Goal: Answer question/provide support

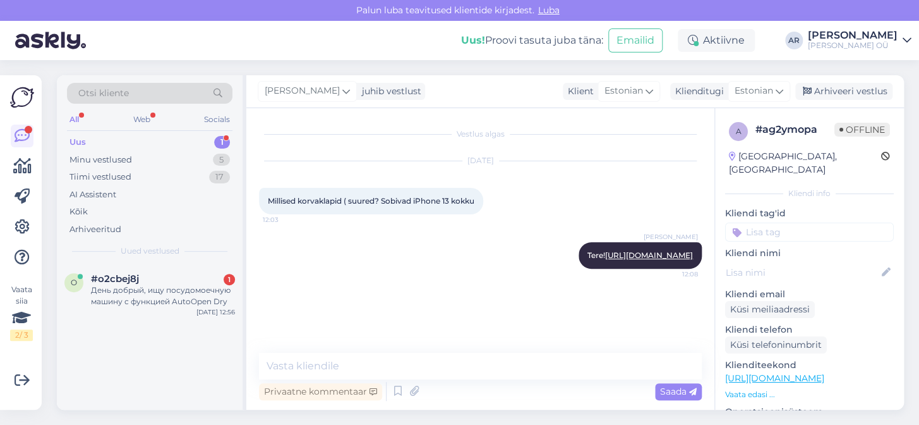
click at [165, 349] on div "o #o2cbej8j 1 День добрый, ищу посудомоечную машину с функцией AutoOpen Dry [DA…" at bounding box center [150, 336] width 186 height 145
click at [217, 273] on div "#o2cbej8j 1" at bounding box center [163, 278] width 144 height 11
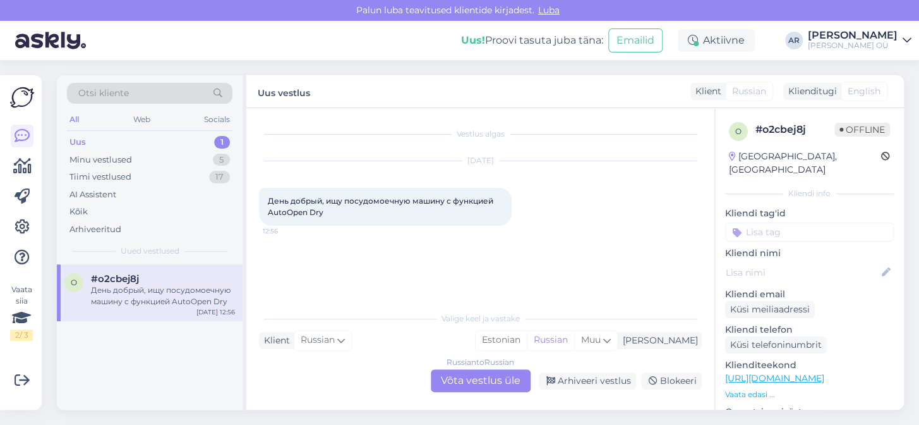
click at [324, 218] on div "День добрый, ищу посудомоечную машину с функцией AutoOpen Dry 12:56" at bounding box center [385, 207] width 253 height 38
click at [339, 204] on div "День добрый, ищу посудомоечную машину с функцией AutoOpen Dry 12:56" at bounding box center [385, 207] width 253 height 38
drag, startPoint x: 333, startPoint y: 219, endPoint x: 265, endPoint y: 178, distance: 79.4
click at [265, 178] on div "[DATE] День добрый, ищу посудомоечную машину с функцией AutoOpen Dry 12:56" at bounding box center [480, 193] width 443 height 92
copy span "День добрый, ищу посудомоечную машину с функцией AutoOpen Dry"
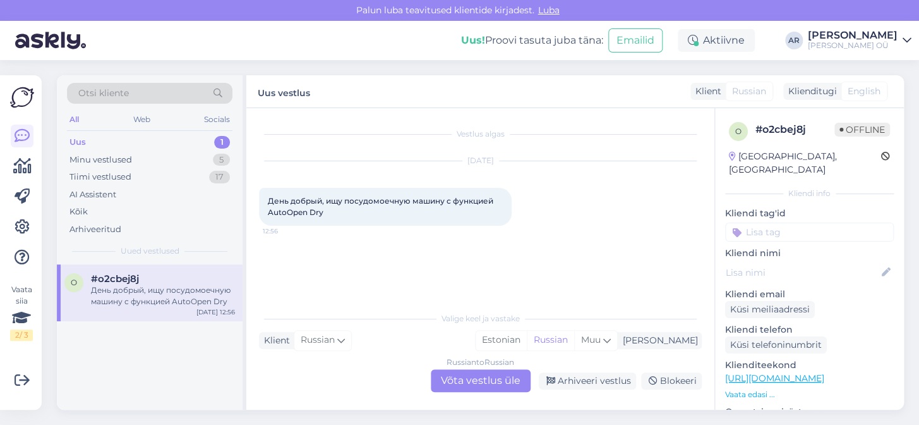
click at [790, 372] on link "[URL][DOMAIN_NAME]" at bounding box center [774, 377] width 99 height 11
click at [497, 382] on div "Russian to Russian Võta vestlus üle" at bounding box center [481, 380] width 100 height 23
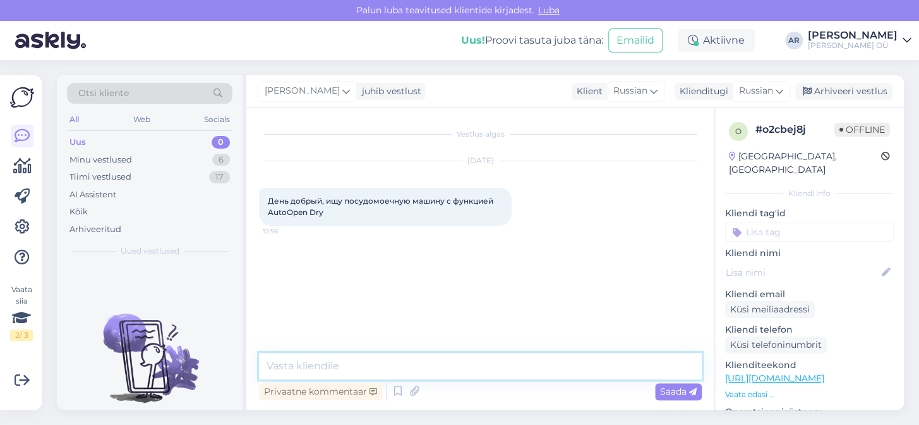
click at [494, 366] on textarea at bounding box center [480, 366] width 443 height 27
type textarea "Здравствуйте"
paste textarea "[URL][DOMAIN_NAME]"
type textarea "[URL][DOMAIN_NAME]"
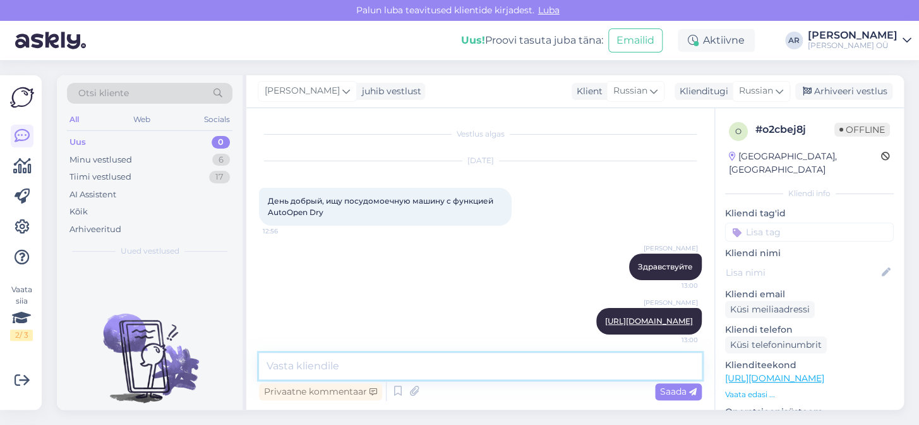
scroll to position [18, 0]
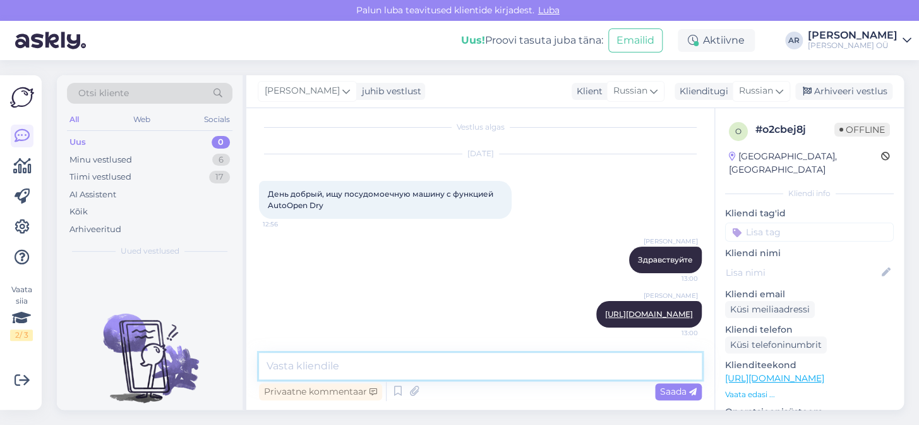
click at [516, 373] on textarea at bounding box center [480, 366] width 443 height 27
paste textarea "[URL][DOMAIN_NAME]"
type textarea "[URL][DOMAIN_NAME]"
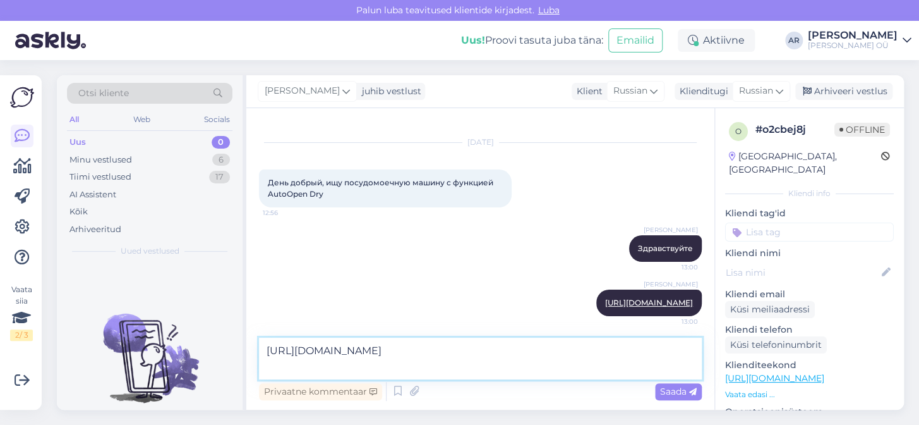
click at [516, 373] on textarea "[URL][DOMAIN_NAME]" at bounding box center [480, 358] width 443 height 42
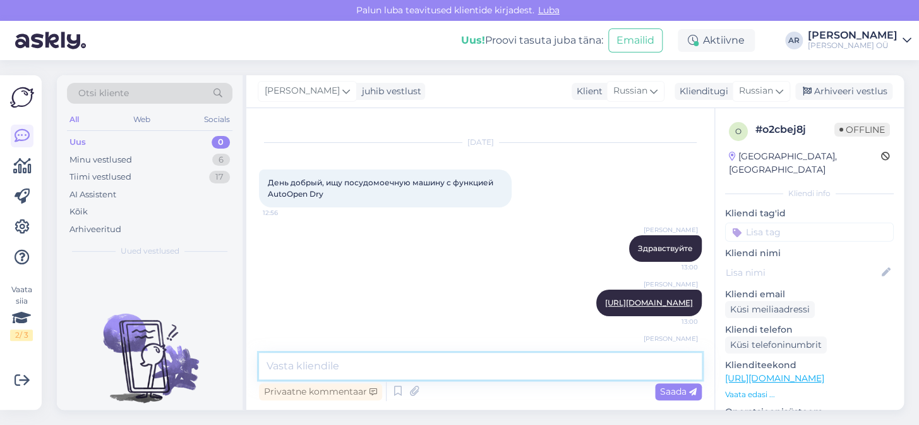
scroll to position [83, 0]
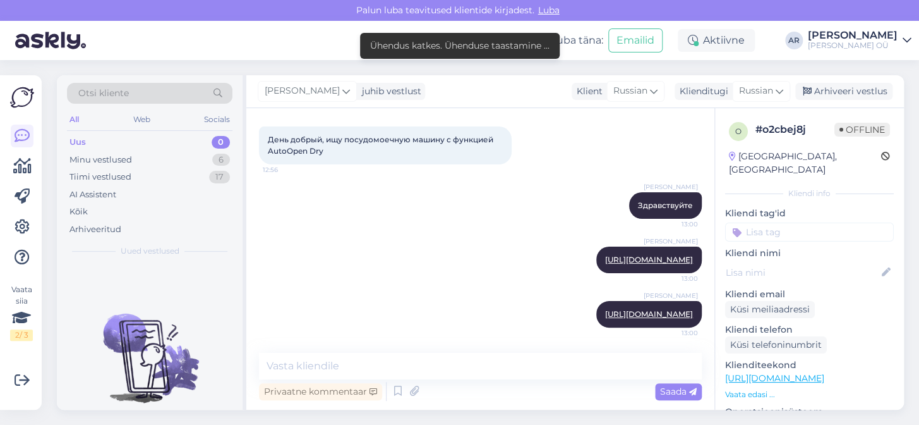
click at [382, 413] on div "Otsi kliente All Web Socials Uus 0 Minu vestlused 6 Tiimi vestlused 17 AI Assis…" at bounding box center [484, 242] width 870 height 365
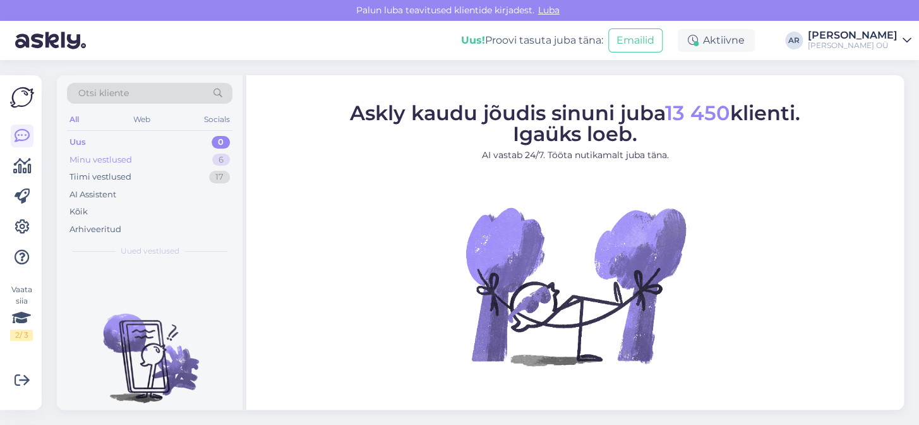
click at [184, 166] on div "Minu vestlused 6" at bounding box center [150, 160] width 166 height 18
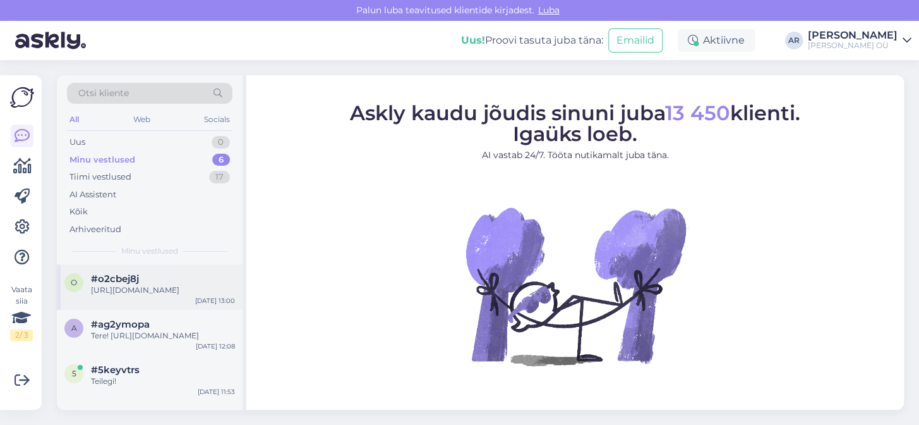
click at [202, 305] on div "Sep 21 13:00" at bounding box center [215, 300] width 40 height 9
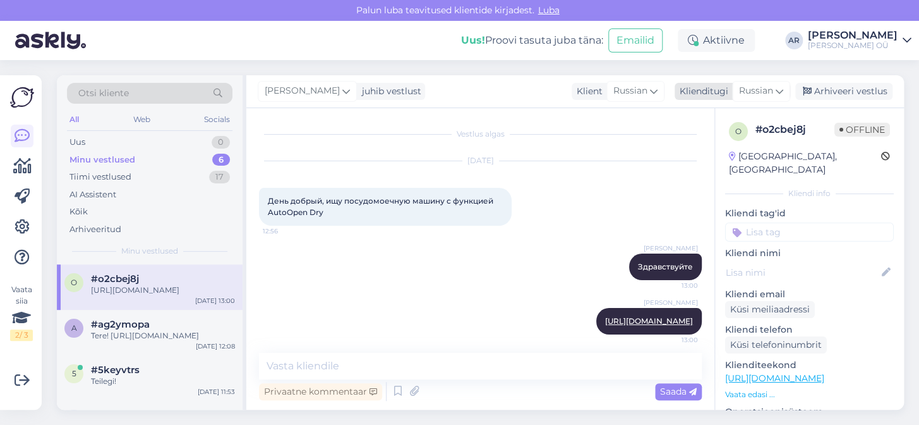
scroll to position [83, 0]
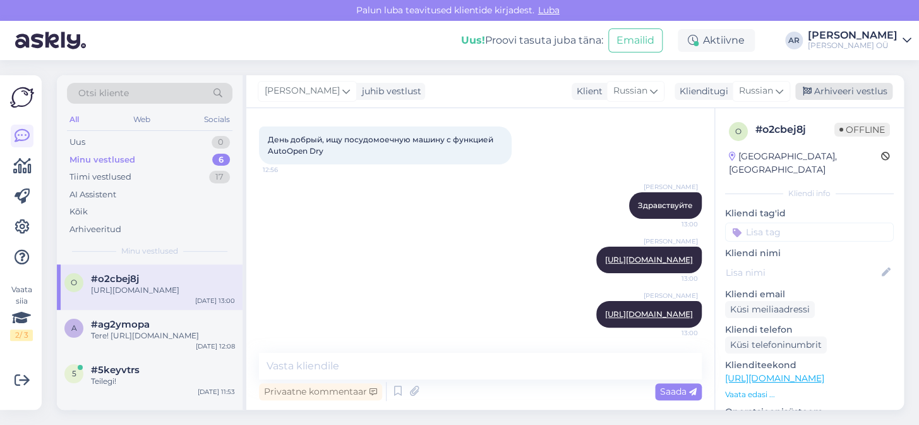
click at [874, 88] on div "Arhiveeri vestlus" at bounding box center [843, 91] width 97 height 17
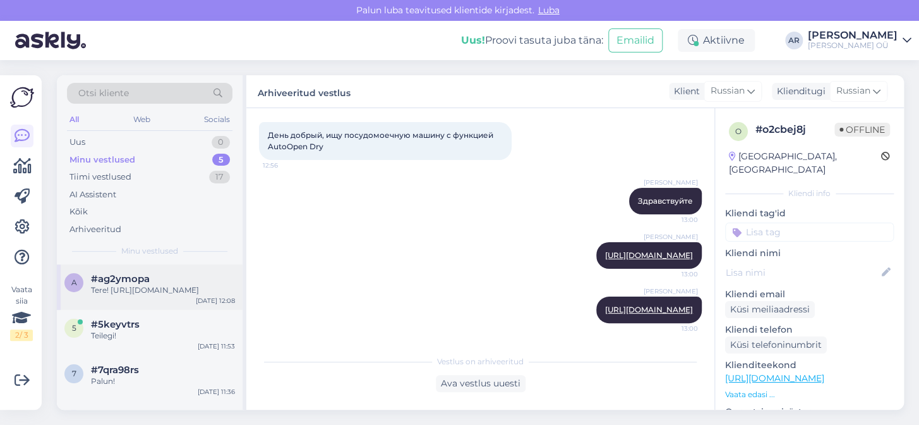
click at [190, 296] on div "Tere! https://onoff.ee/et/korvaklapid/108984-apple-airpods-max-midnight-mww43zm…" at bounding box center [163, 289] width 144 height 11
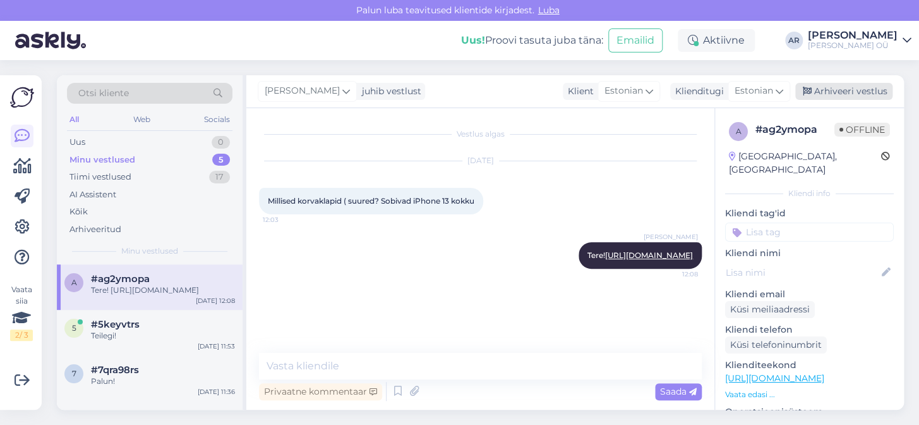
click at [831, 90] on div "Arhiveeri vestlus" at bounding box center [843, 91] width 97 height 17
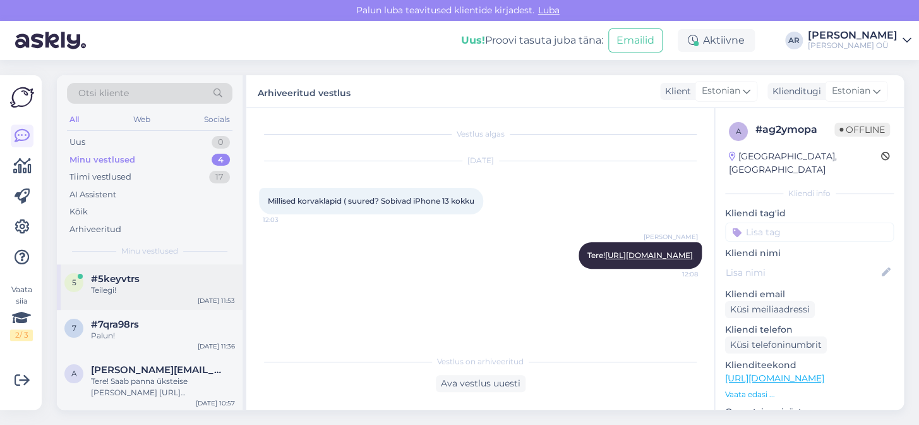
click at [194, 277] on div "#5keyvtrs" at bounding box center [163, 278] width 144 height 11
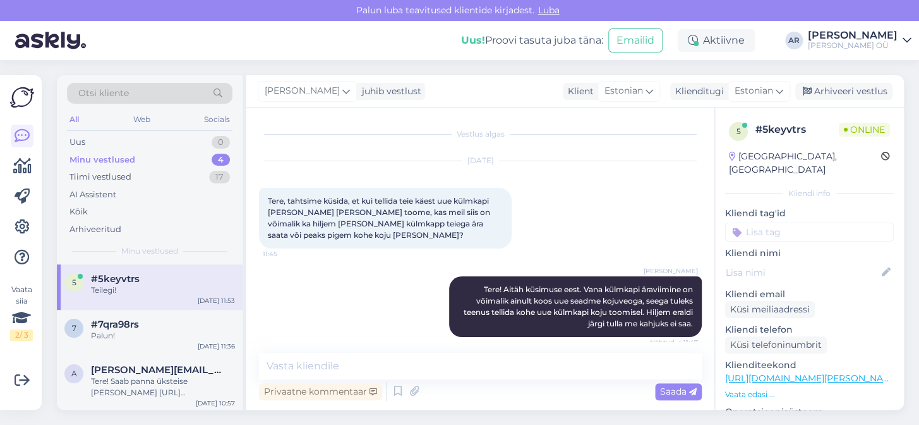
scroll to position [260, 0]
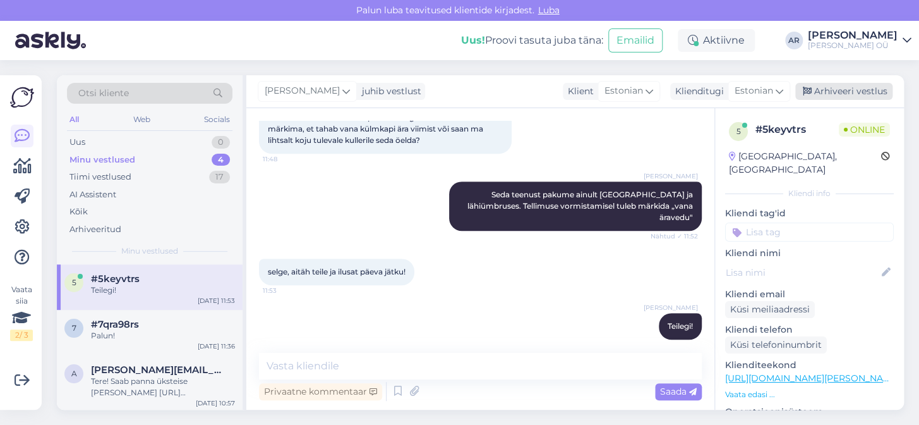
click at [806, 83] on div "Arhiveeri vestlus" at bounding box center [843, 91] width 97 height 17
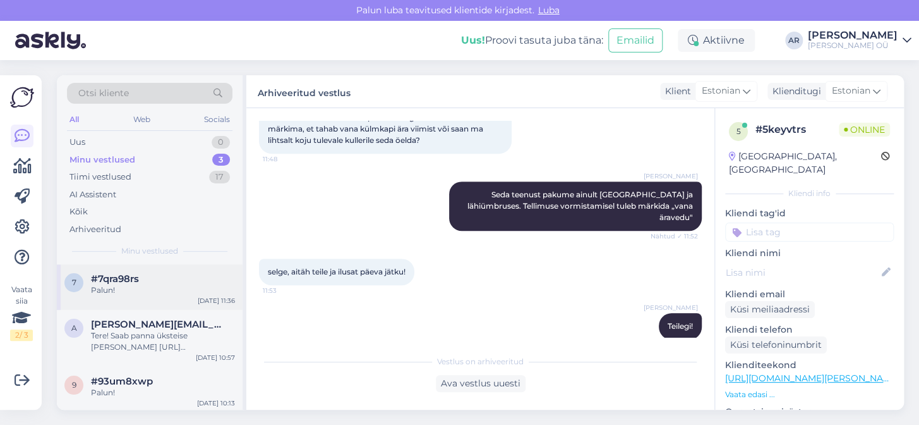
click at [121, 303] on div "7 #7qra98rs Palun! Sep 21 11:36" at bounding box center [150, 286] width 186 height 45
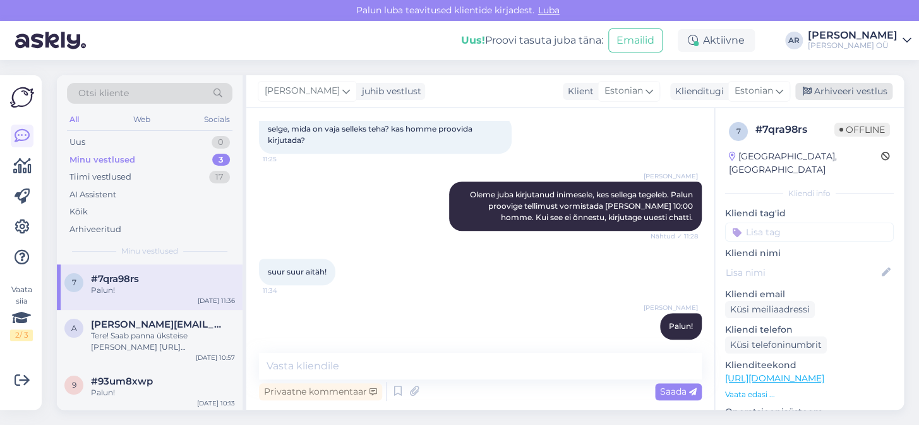
click at [834, 95] on div "Arhiveeri vestlus" at bounding box center [843, 91] width 97 height 17
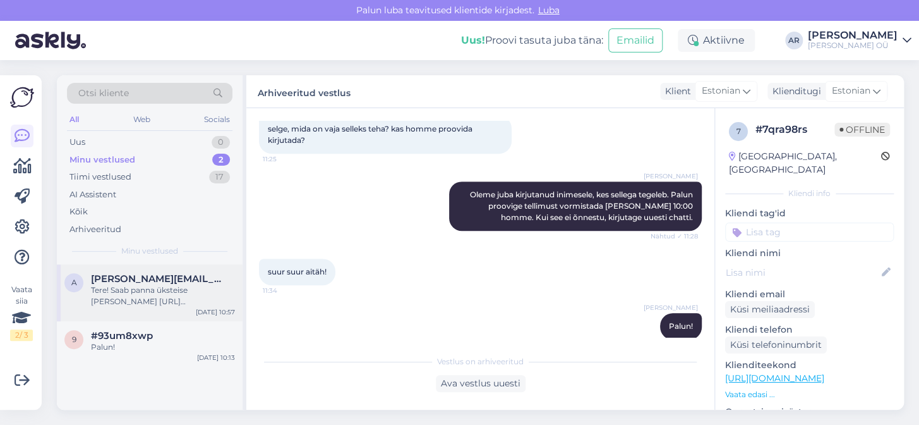
click at [182, 296] on div "Tere! Saab panna üksteise peale https://onoff.ee/et/tarvikud/105384-samsung-skk…" at bounding box center [163, 295] width 144 height 23
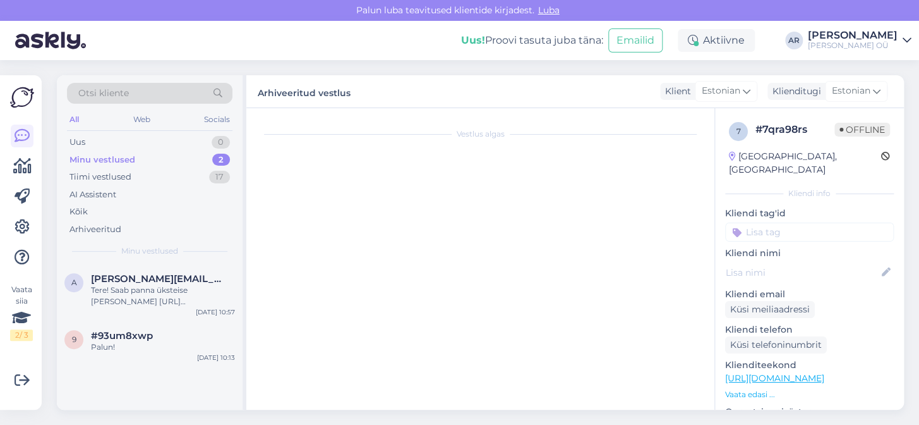
scroll to position [215, 0]
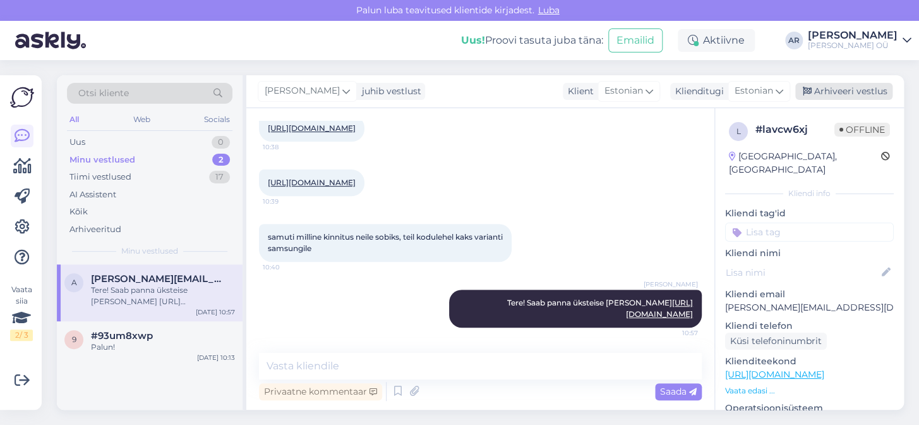
click at [878, 95] on div "Arhiveeri vestlus" at bounding box center [843, 91] width 97 height 17
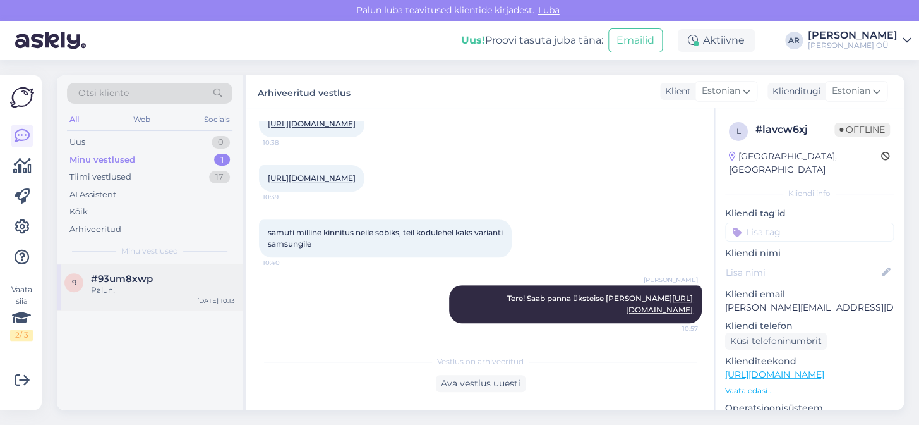
click at [219, 291] on div "Palun!" at bounding box center [163, 289] width 144 height 11
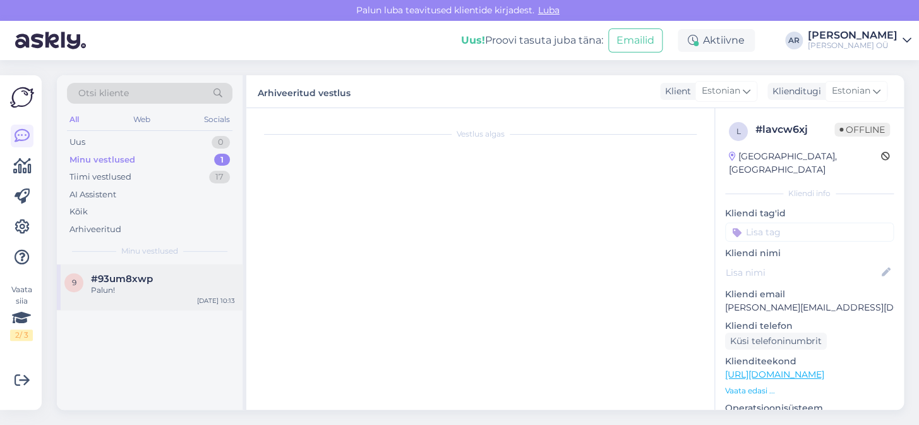
scroll to position [129, 0]
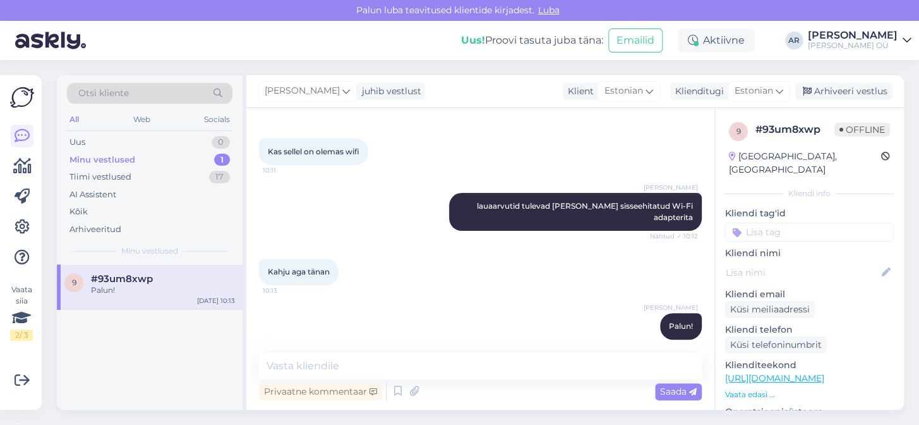
click at [859, 76] on div "Anna Ryndina juhib vestlust Klient Estonian Klienditugi Estonian Arhiveeri vest…" at bounding box center [575, 91] width 658 height 33
click at [859, 85] on div "Arhiveeri vestlus" at bounding box center [843, 91] width 97 height 17
